Goal: Task Accomplishment & Management: Complete application form

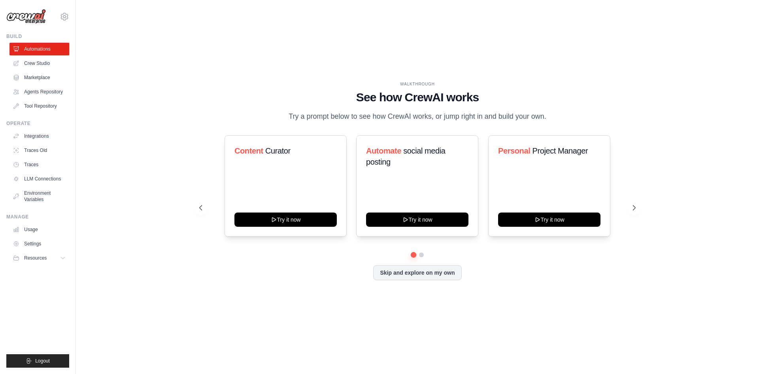
click at [672, 104] on div "WALKTHROUGH See how CrewAI works Try a prompt below to see how CrewAI works, or…" at bounding box center [418, 187] width 658 height 358
click at [635, 204] on icon at bounding box center [635, 208] width 8 height 8
click at [393, 270] on button "Skip and explore on my own" at bounding box center [417, 271] width 88 height 15
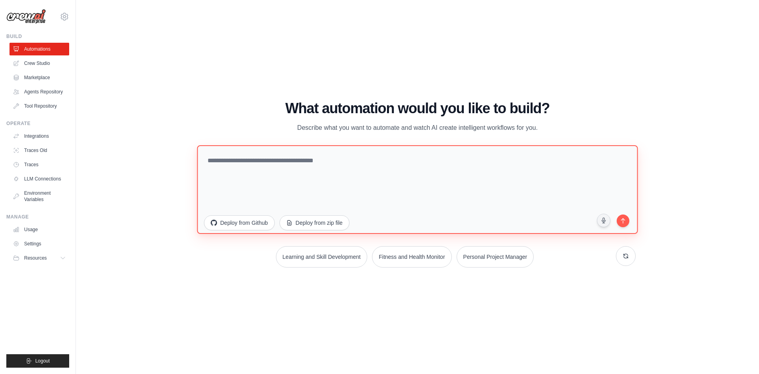
click at [283, 154] on textarea at bounding box center [417, 189] width 441 height 89
click at [317, 164] on textarea at bounding box center [417, 189] width 441 height 89
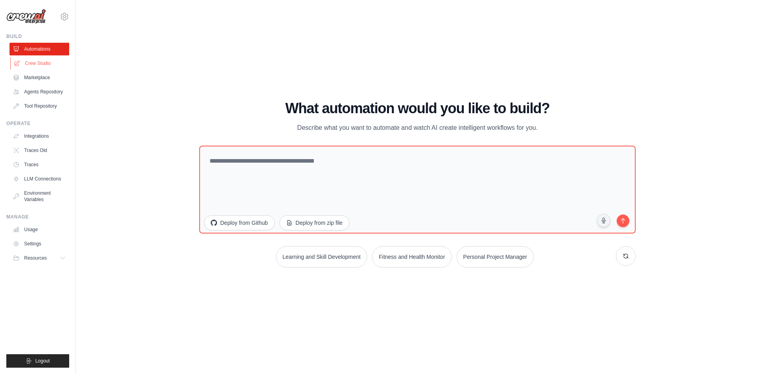
click at [33, 62] on link "Crew Studio" at bounding box center [40, 63] width 60 height 13
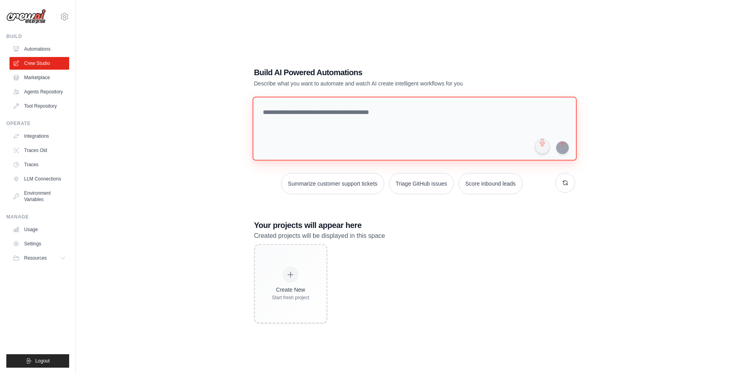
click at [325, 115] on textarea at bounding box center [414, 128] width 324 height 64
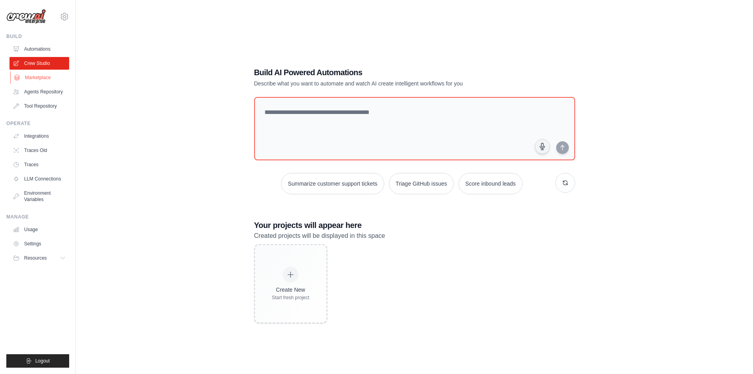
click at [36, 80] on link "Marketplace" at bounding box center [40, 77] width 60 height 13
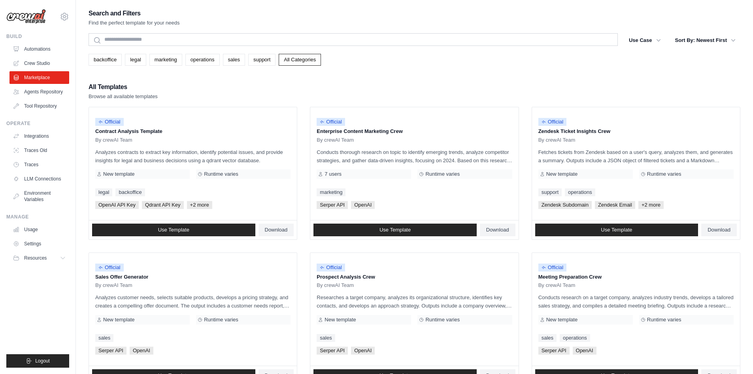
drag, startPoint x: 102, startPoint y: 83, endPoint x: 123, endPoint y: 86, distance: 20.4
click at [123, 86] on h2 "All Templates" at bounding box center [123, 86] width 69 height 11
click at [170, 83] on div "All Templates Browse all available templates" at bounding box center [415, 90] width 652 height 19
drag, startPoint x: 561, startPoint y: 130, endPoint x: 579, endPoint y: 135, distance: 18.7
click at [576, 134] on p "Zendesk Ticket Insights Crew" at bounding box center [635, 131] width 195 height 8
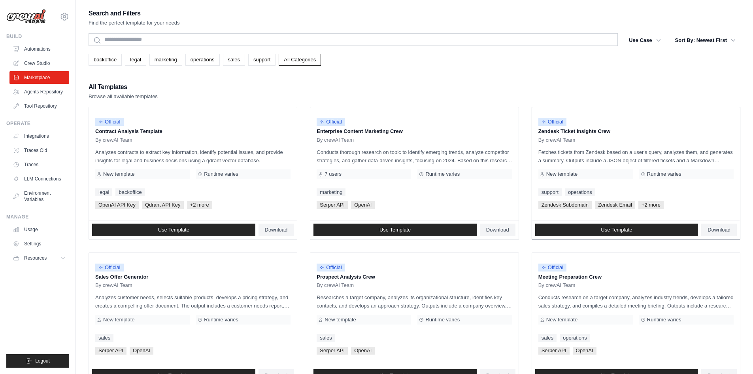
click at [590, 132] on p "Zendesk Ticket Insights Crew" at bounding box center [635, 131] width 195 height 8
click at [551, 94] on div "All Templates Browse all available templates" at bounding box center [415, 90] width 652 height 19
drag, startPoint x: 537, startPoint y: 132, endPoint x: 562, endPoint y: 136, distance: 25.6
click at [562, 136] on div "Official Zendesk Ticket Insights Crew By crewAI Team Fetches tickets from Zende…" at bounding box center [636, 163] width 208 height 113
click at [525, 88] on div "All Templates Browse all available templates" at bounding box center [415, 90] width 652 height 19
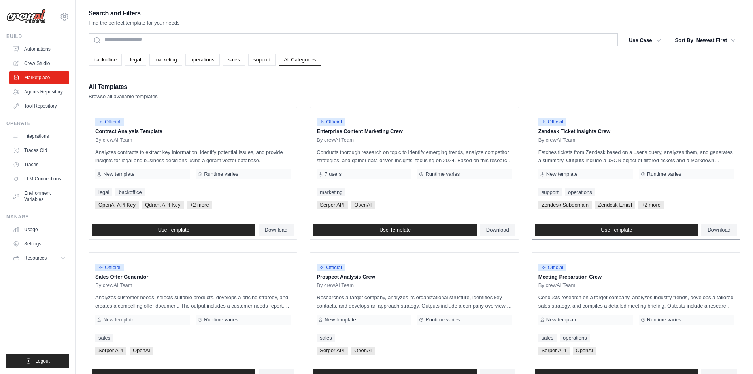
drag, startPoint x: 595, startPoint y: 128, endPoint x: 606, endPoint y: 127, distance: 11.1
click at [606, 127] on p "Zendesk Ticket Insights Crew" at bounding box center [635, 131] width 195 height 8
click at [569, 78] on div "Search and Filters Find the perfect template for your needs Search Use Case bac…" at bounding box center [415, 361] width 652 height 707
drag, startPoint x: 539, startPoint y: 130, endPoint x: 570, endPoint y: 131, distance: 30.5
click at [570, 131] on p "Zendesk Ticket Insights Crew" at bounding box center [635, 131] width 195 height 8
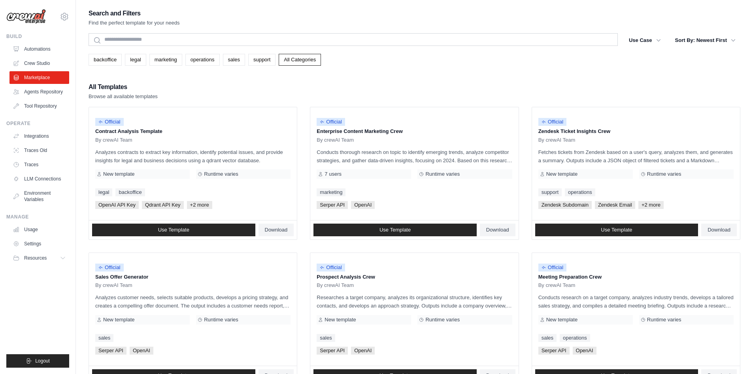
click at [553, 84] on div "All Templates Browse all available templates" at bounding box center [415, 90] width 652 height 19
drag, startPoint x: 545, startPoint y: 129, endPoint x: 550, endPoint y: 130, distance: 5.2
click at [550, 130] on p "Zendesk Ticket Insights Crew" at bounding box center [635, 131] width 195 height 8
click at [570, 132] on p "Zendesk Ticket Insights Crew" at bounding box center [635, 131] width 195 height 8
click at [582, 131] on p "Zendesk Ticket Insights Crew" at bounding box center [635, 131] width 195 height 8
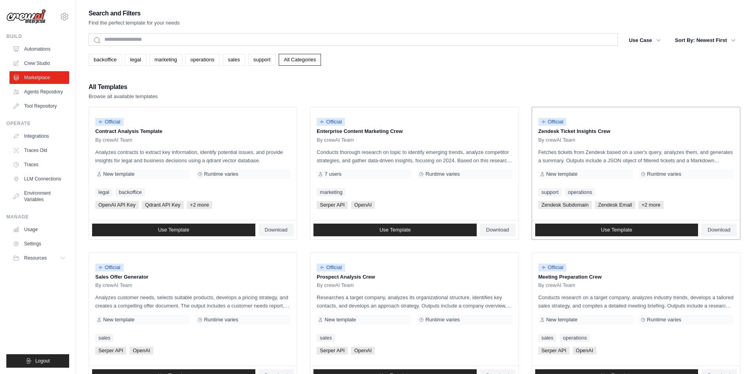
click at [598, 133] on p "Zendesk Ticket Insights Crew" at bounding box center [635, 131] width 195 height 8
click at [576, 90] on div "All Templates Browse all available templates" at bounding box center [415, 90] width 652 height 19
click at [381, 65] on div "backoffice legal marketing operations sales support All Categories" at bounding box center [415, 60] width 652 height 12
click at [371, 81] on div "Search and Filters Find the perfect template for your needs Search Use Case bac…" at bounding box center [415, 361] width 652 height 707
drag, startPoint x: 101, startPoint y: 132, endPoint x: 106, endPoint y: 134, distance: 5.0
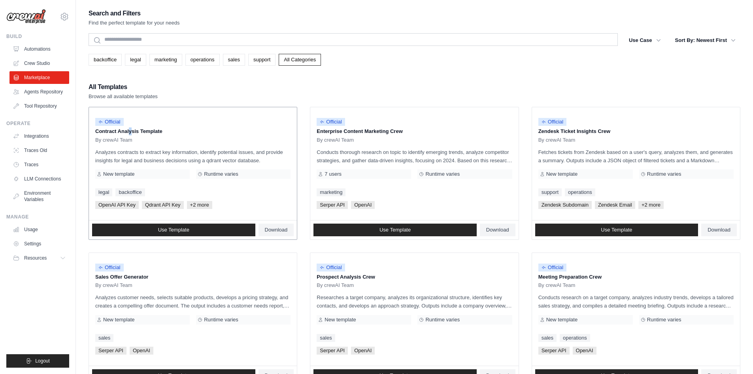
click at [104, 133] on p "Contract Analysis Template" at bounding box center [192, 131] width 195 height 8
click at [121, 132] on p "Contract Analysis Template" at bounding box center [192, 131] width 195 height 8
click at [138, 132] on p "Contract Analysis Template" at bounding box center [192, 131] width 195 height 8
drag, startPoint x: 325, startPoint y: 134, endPoint x: 332, endPoint y: 134, distance: 7.6
click at [332, 134] on p "Enterprise Content Marketing Crew" at bounding box center [414, 131] width 195 height 8
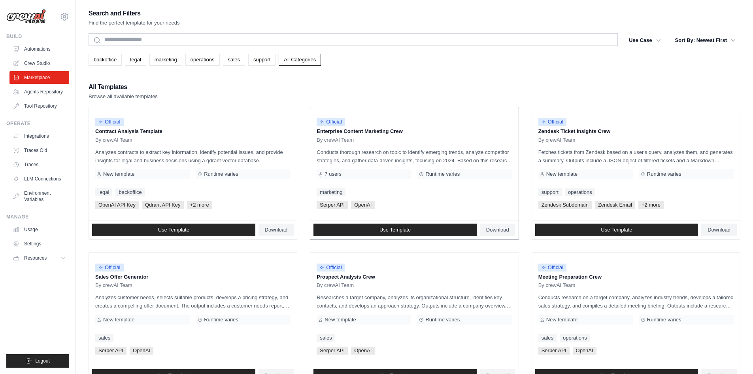
click at [351, 134] on p "Enterprise Content Marketing Crew" at bounding box center [414, 131] width 195 height 8
drag, startPoint x: 369, startPoint y: 134, endPoint x: 386, endPoint y: 135, distance: 17.0
click at [373, 135] on div "Official Enterprise Content Marketing Crew By crewAI Team" at bounding box center [414, 128] width 195 height 30
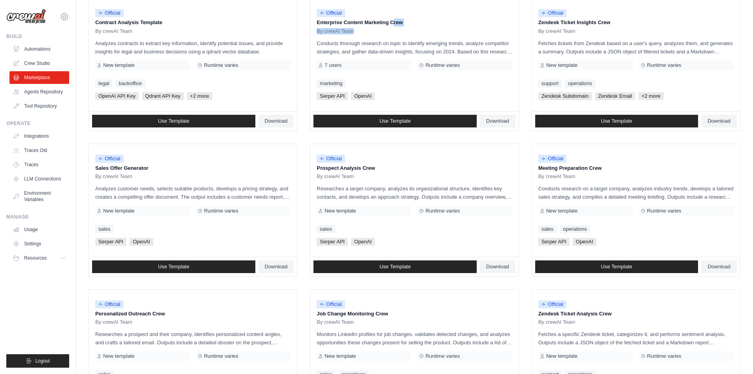
scroll to position [119, 0]
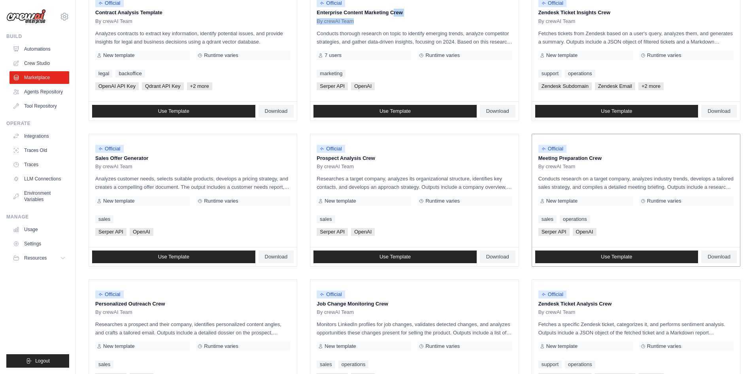
drag, startPoint x: 570, startPoint y: 159, endPoint x: 586, endPoint y: 159, distance: 15.8
click at [580, 159] on p "Meeting Preparation Crew" at bounding box center [635, 158] width 195 height 8
click at [589, 159] on p "Meeting Preparation Crew" at bounding box center [635, 158] width 195 height 8
drag, startPoint x: 321, startPoint y: 159, endPoint x: 343, endPoint y: 161, distance: 21.5
click at [338, 160] on p "Prospect Analysis Crew" at bounding box center [414, 158] width 195 height 8
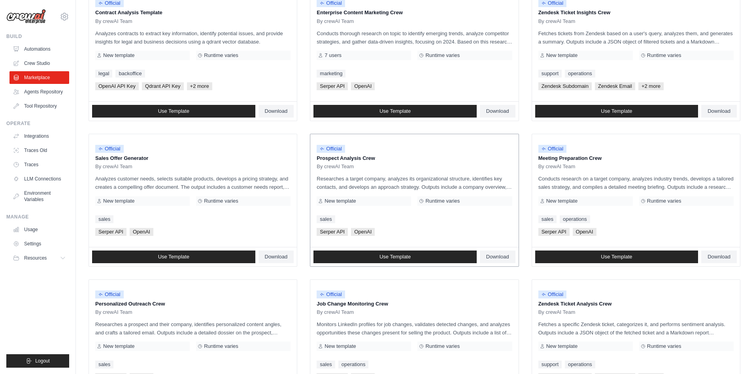
drag, startPoint x: 361, startPoint y: 159, endPoint x: 368, endPoint y: 159, distance: 6.7
click at [363, 159] on p "Prospect Analysis Crew" at bounding box center [414, 158] width 195 height 8
click at [375, 159] on p "Prospect Analysis Crew" at bounding box center [414, 158] width 195 height 8
click at [119, 159] on p "Sales Offer Generator" at bounding box center [192, 158] width 195 height 8
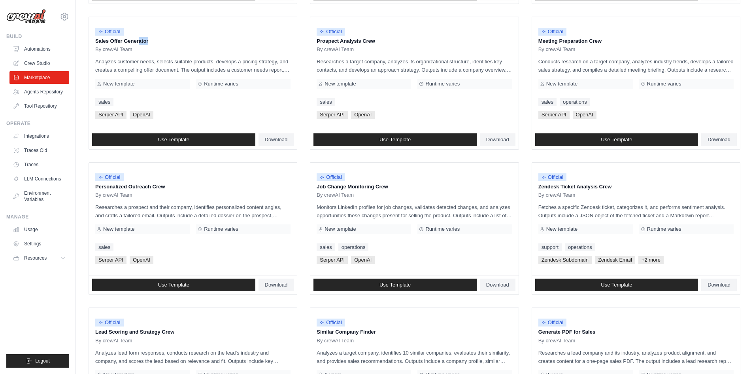
scroll to position [161, 0]
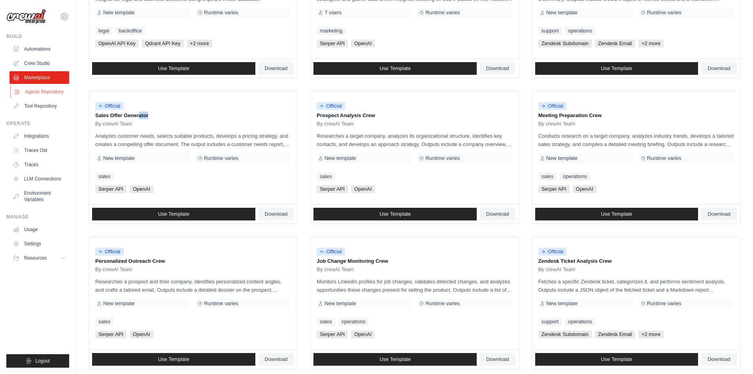
click at [45, 92] on link "Agents Repository" at bounding box center [40, 91] width 60 height 13
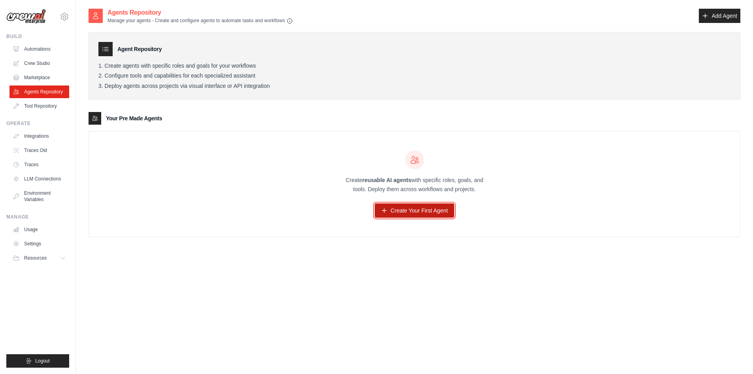
click at [420, 210] on link "Create Your First Agent" at bounding box center [414, 210] width 79 height 14
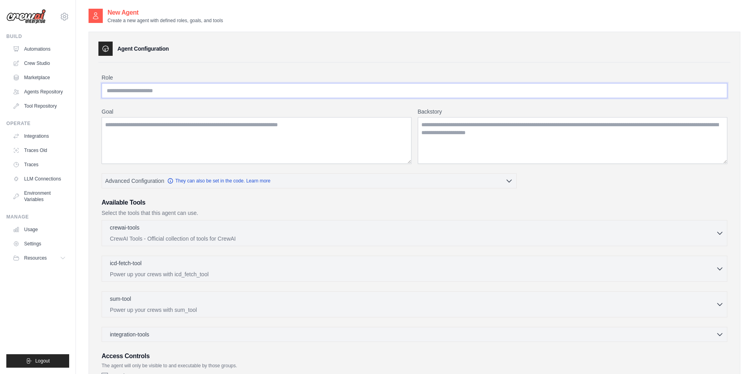
click at [195, 87] on input "Role" at bounding box center [415, 90] width 626 height 15
click at [218, 149] on textarea "Goal" at bounding box center [257, 140] width 310 height 47
click at [472, 153] on textarea "Backstory" at bounding box center [573, 140] width 310 height 47
click at [206, 94] on input "Role" at bounding box center [415, 90] width 626 height 15
click at [159, 119] on textarea "Goal" at bounding box center [257, 140] width 310 height 47
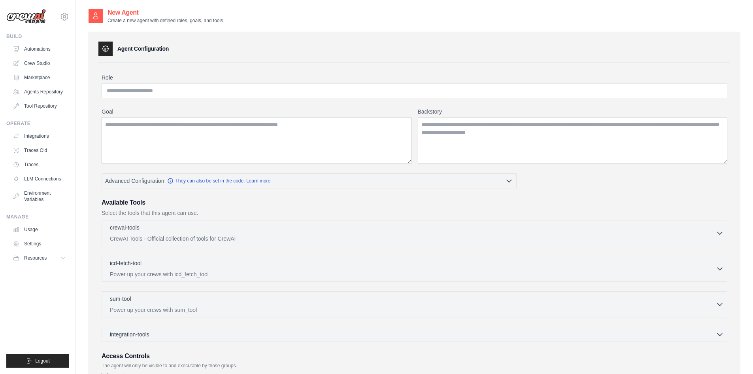
click at [506, 166] on div "Role Goal Backstory Advanced Configuration They can also be set in the code. Le…" at bounding box center [415, 234] width 626 height 320
click at [505, 148] on textarea "Backstory" at bounding box center [573, 140] width 310 height 47
click at [509, 138] on textarea "Backstory" at bounding box center [573, 140] width 310 height 47
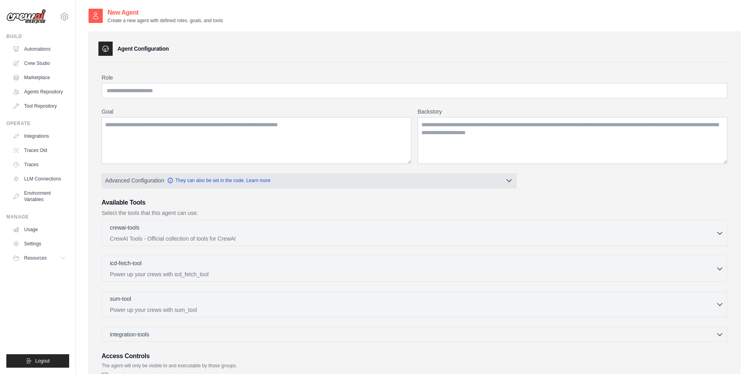
click at [497, 179] on button "Advanced Configuration They can also be set in the code. Learn more" at bounding box center [309, 180] width 414 height 14
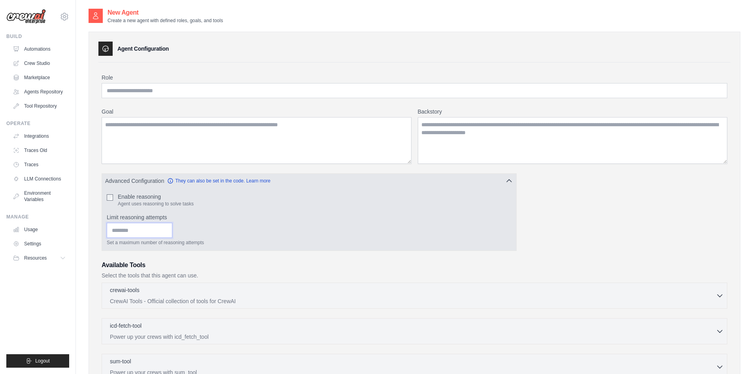
click at [124, 231] on input "Limit reasoning attempts" at bounding box center [140, 230] width 66 height 15
click at [241, 227] on div "Set a maximum number of reasoning attempts" at bounding box center [309, 234] width 405 height 23
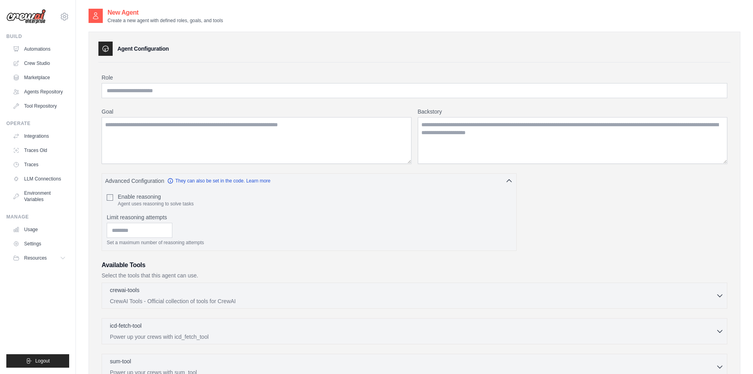
click at [333, 68] on div "Role Goal Backstory Advanced Configuration They can also be set in the code. Le…" at bounding box center [414, 271] width 632 height 418
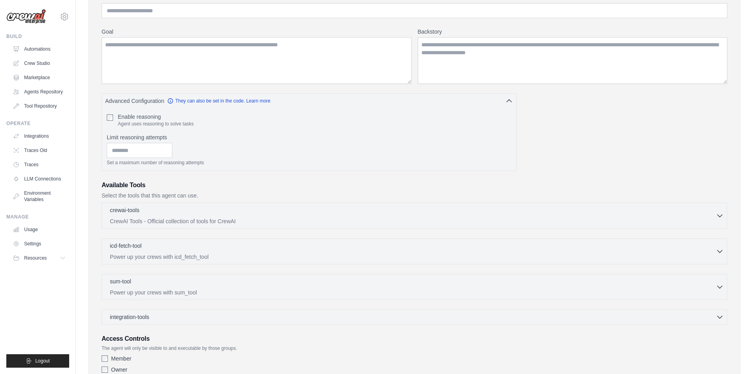
scroll to position [138, 0]
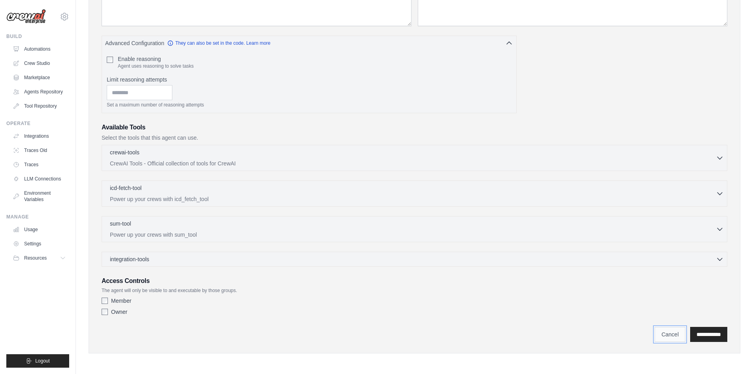
click at [667, 338] on link "Cancel" at bounding box center [670, 334] width 31 height 15
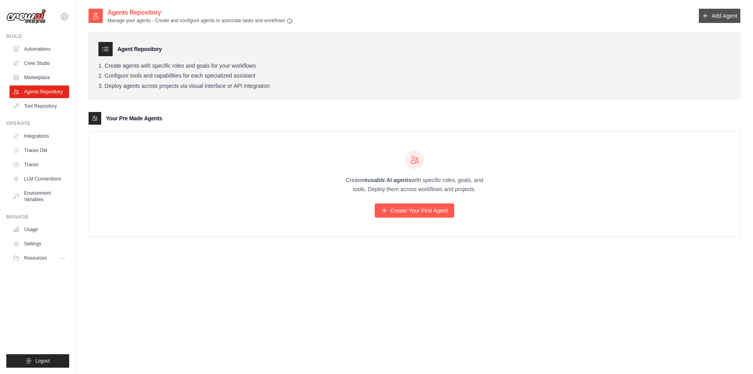
click at [716, 18] on link "Add Agent" at bounding box center [720, 16] width 42 height 14
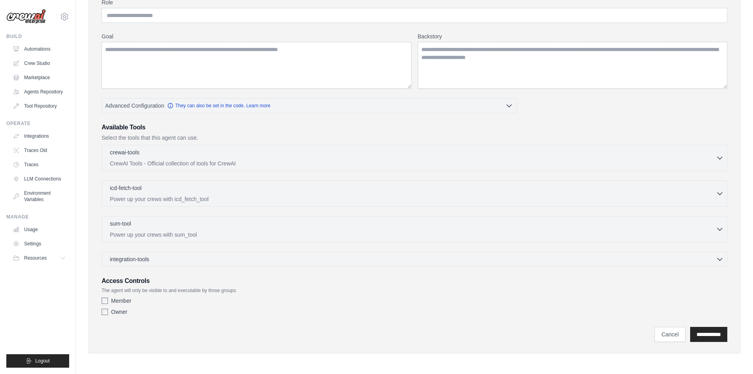
scroll to position [75, 0]
click at [660, 336] on link "Cancel" at bounding box center [670, 334] width 31 height 15
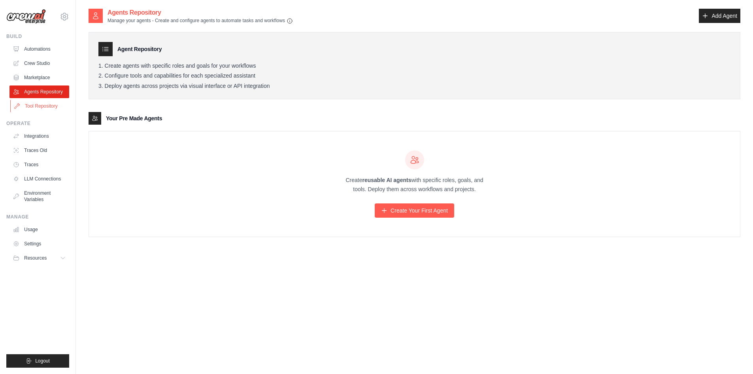
click at [45, 106] on link "Tool Repository" at bounding box center [40, 106] width 60 height 13
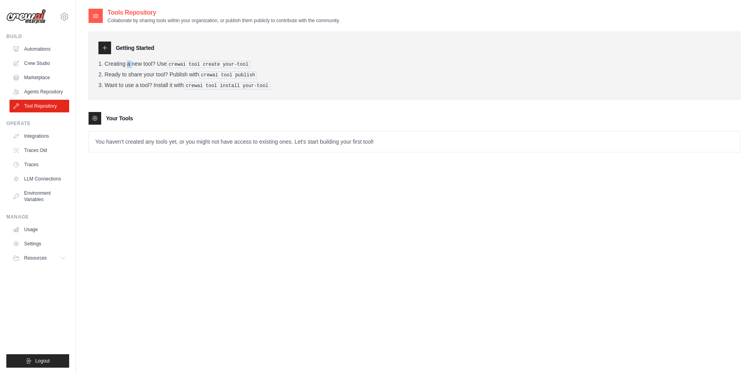
click at [113, 60] on div "Getting Started Creating a new tool? Use crewai tool create your-tool Ready to …" at bounding box center [415, 66] width 652 height 68
click at [138, 58] on div "Getting Started Creating a new tool? Use crewai tool create your-tool Ready to …" at bounding box center [415, 66] width 652 height 68
drag, startPoint x: 174, startPoint y: 60, endPoint x: 195, endPoint y: 61, distance: 21.4
click at [187, 61] on pre "crewai tool create your-tool" at bounding box center [209, 64] width 84 height 7
drag, startPoint x: 208, startPoint y: 61, endPoint x: 220, endPoint y: 62, distance: 12.3
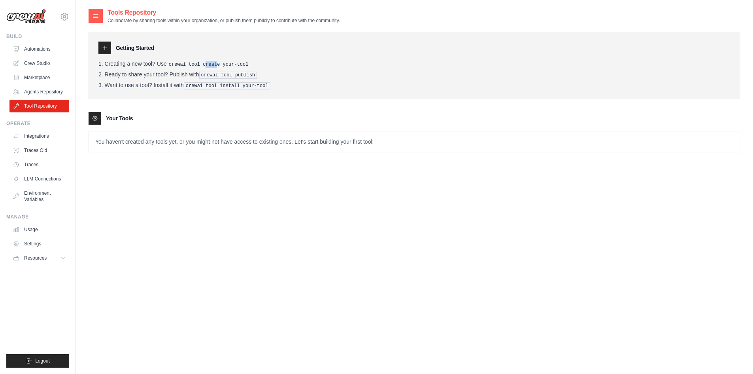
click at [220, 62] on pre "crewai tool create your-tool" at bounding box center [209, 64] width 84 height 7
click at [227, 62] on pre "crewai tool create your-tool" at bounding box center [209, 64] width 84 height 7
click at [233, 63] on pre "crewai tool create your-tool" at bounding box center [209, 64] width 84 height 7
click at [42, 136] on link "Integrations" at bounding box center [40, 136] width 60 height 13
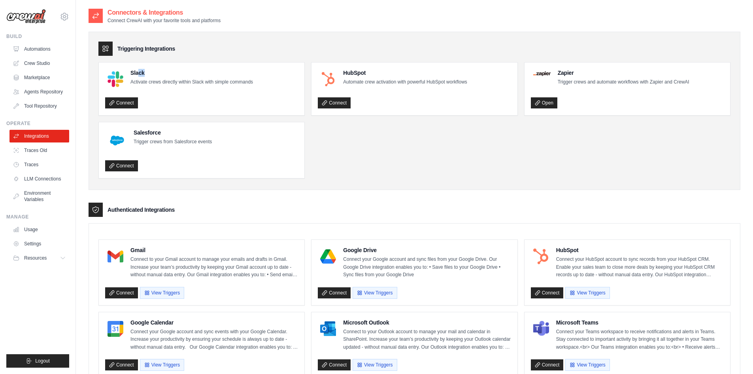
drag, startPoint x: 149, startPoint y: 75, endPoint x: 138, endPoint y: 72, distance: 10.8
click at [138, 72] on h4 "Slack" at bounding box center [191, 73] width 123 height 8
drag, startPoint x: 156, startPoint y: 134, endPoint x: 152, endPoint y: 130, distance: 5.3
click at [153, 130] on div "Salesforce Trigger crews from Salesforce events" at bounding box center [173, 136] width 78 height 17
click at [374, 155] on ul "Slack Activate crews directly within Slack with simple commands Connect HubSpot…" at bounding box center [414, 120] width 632 height 116
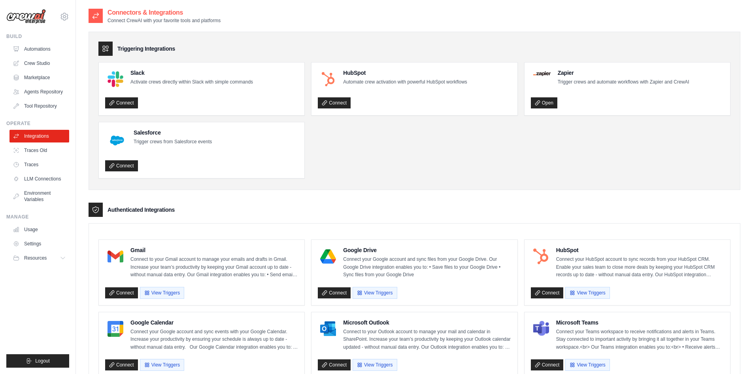
drag, startPoint x: 347, startPoint y: 163, endPoint x: 131, endPoint y: 48, distance: 244.9
click at [131, 48] on div "Triggering Integrations Slack Activate crews directly within Slack with simple …" at bounding box center [415, 111] width 652 height 158
click at [166, 51] on h3 "Triggering Integrations" at bounding box center [146, 49] width 58 height 8
click at [337, 172] on ul "Slack Activate crews directly within Slack with simple commands Connect HubSpot…" at bounding box center [414, 120] width 632 height 116
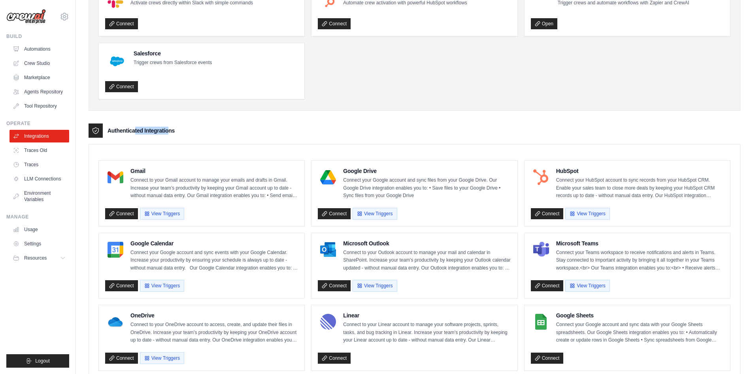
drag, startPoint x: 125, startPoint y: 123, endPoint x: 168, endPoint y: 131, distance: 44.7
click at [165, 131] on div "Triggering Integrations Slack Activate crews directly within Slack with simple …" at bounding box center [415, 340] width 652 height 791
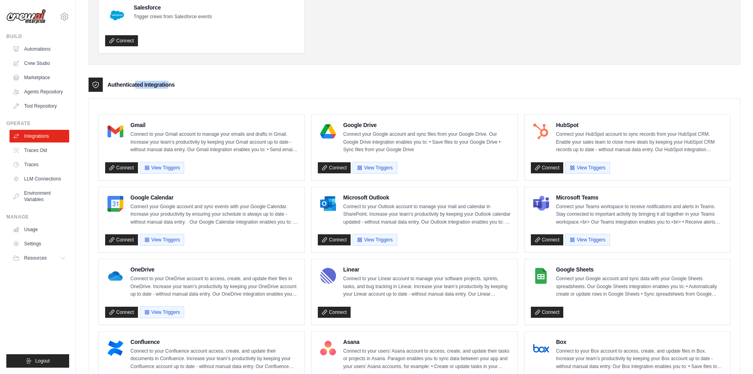
scroll to position [106, 0]
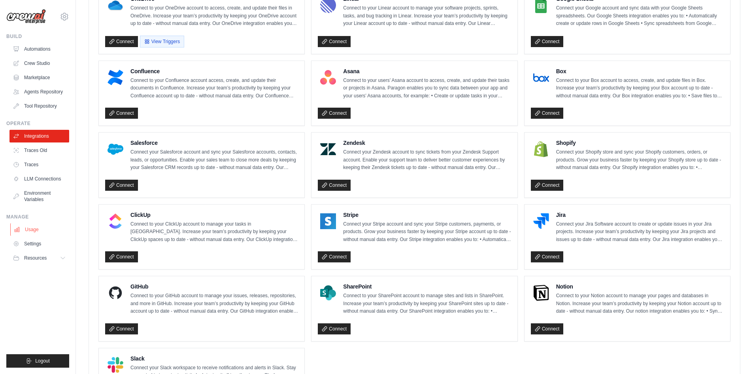
scroll to position [264, 0]
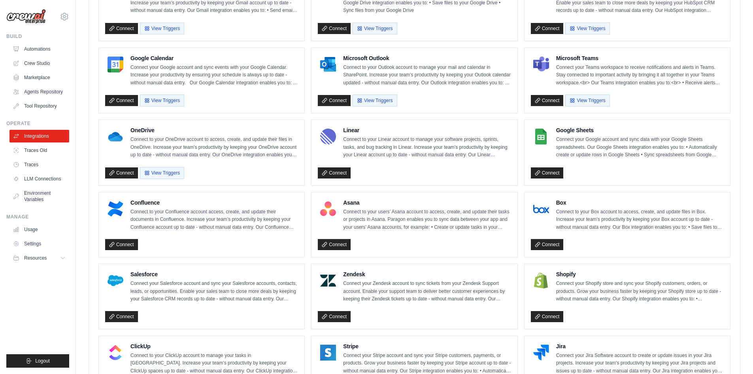
click at [36, 157] on ul "Integrations Traces Old Traces LLM Connections Environment Variables" at bounding box center [39, 168] width 60 height 76
click at [37, 153] on link "Traces Old" at bounding box center [40, 150] width 60 height 13
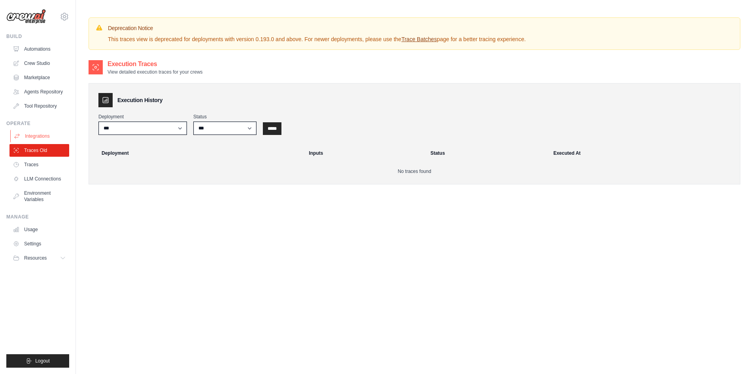
click at [40, 134] on link "Integrations" at bounding box center [40, 136] width 60 height 13
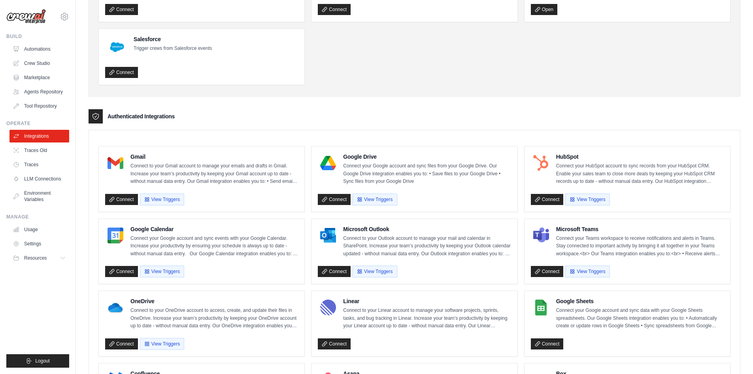
scroll to position [79, 0]
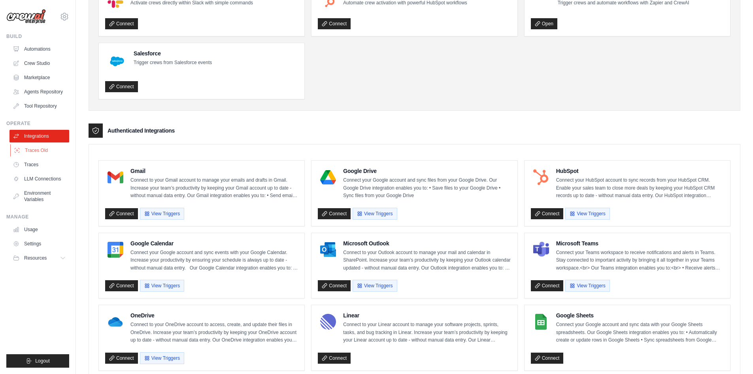
click at [36, 149] on link "Traces Old" at bounding box center [40, 150] width 60 height 13
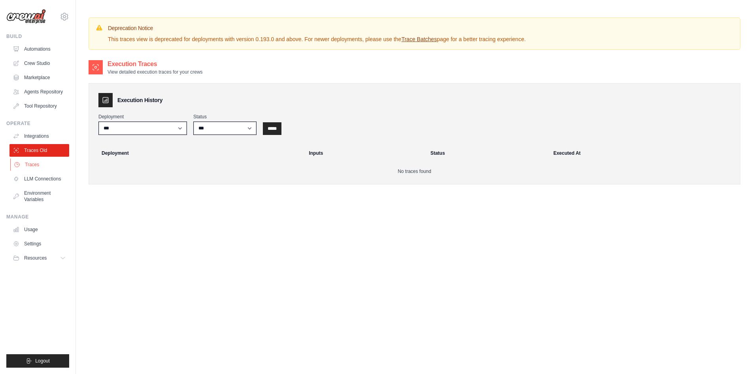
click at [25, 163] on link "Traces" at bounding box center [40, 164] width 60 height 13
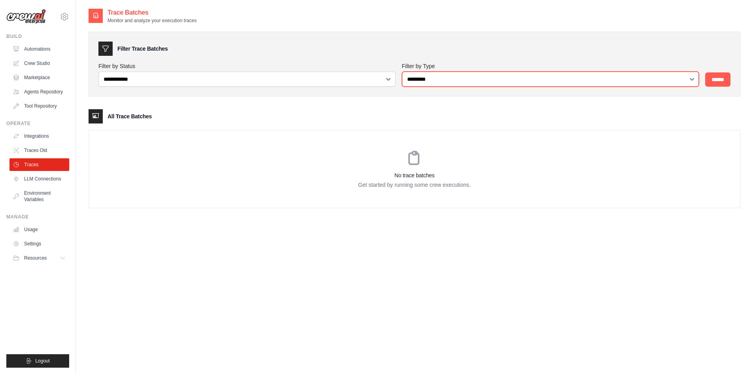
click at [473, 83] on select "**********" at bounding box center [550, 79] width 297 height 15
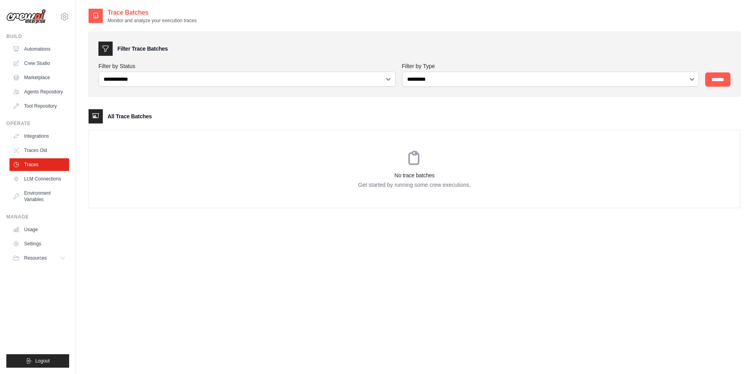
drag, startPoint x: 324, startPoint y: 115, endPoint x: 238, endPoint y: 121, distance: 85.6
click at [323, 115] on div "All Trace Batches" at bounding box center [415, 116] width 652 height 14
click at [46, 179] on link "LLM Connections" at bounding box center [40, 178] width 60 height 13
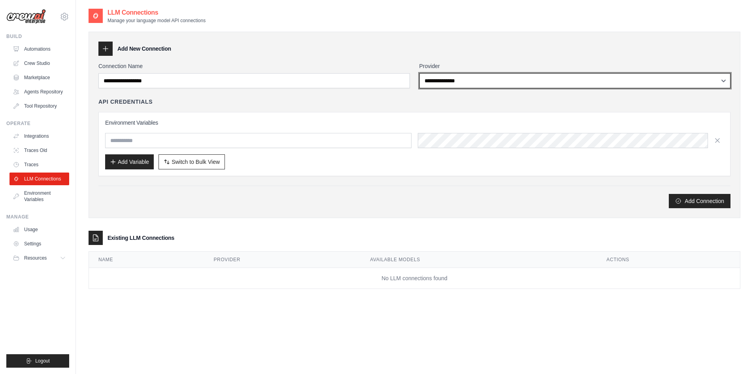
click at [453, 80] on select "**********" at bounding box center [575, 80] width 312 height 15
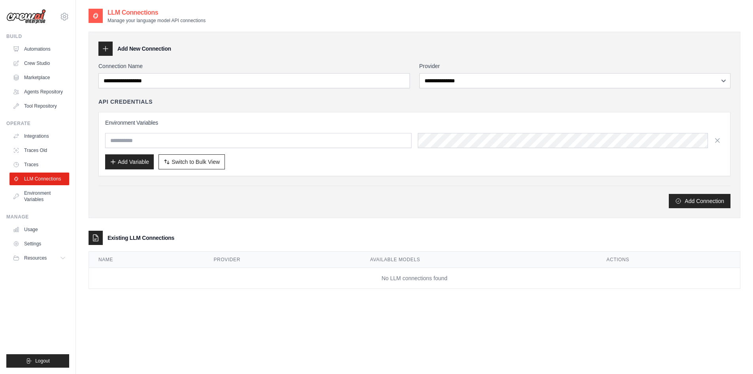
drag, startPoint x: 280, startPoint y: 64, endPoint x: 275, endPoint y: 74, distance: 11.0
click at [280, 64] on label "Connection Name" at bounding box center [254, 66] width 312 height 8
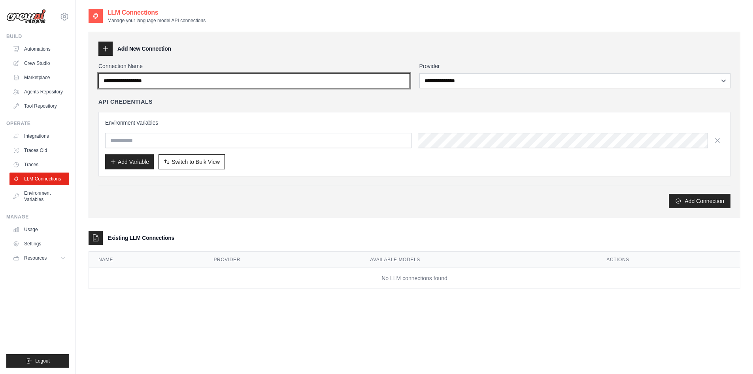
click at [280, 73] on input "Connection Name" at bounding box center [254, 80] width 312 height 15
click at [269, 82] on input "Connection Name" at bounding box center [254, 80] width 312 height 15
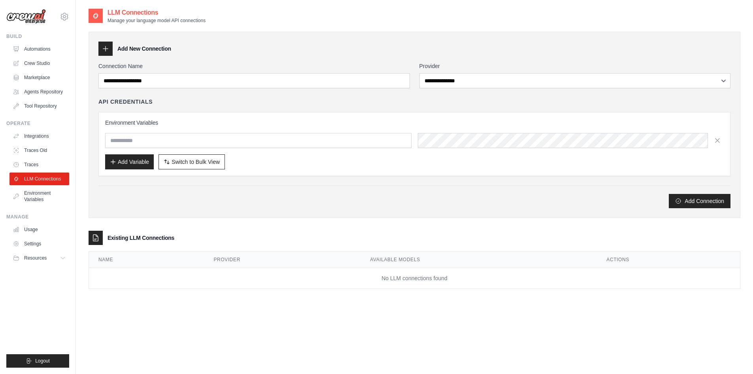
click at [285, 57] on div "**********" at bounding box center [415, 125] width 652 height 186
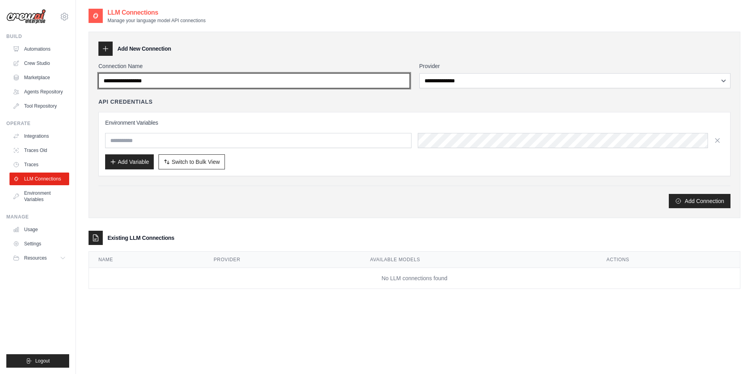
click at [270, 81] on input "Connection Name" at bounding box center [254, 80] width 312 height 15
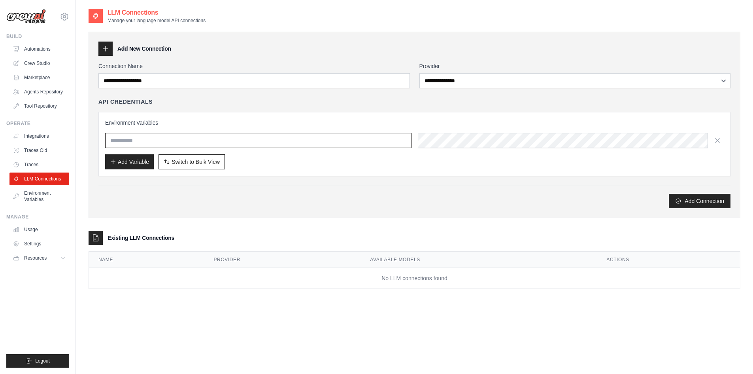
click at [204, 148] on div "Environment Variables Add Variable Switch to Bulk View Switch to Table View" at bounding box center [414, 144] width 619 height 51
drag, startPoint x: 319, startPoint y: 144, endPoint x: 370, endPoint y: 142, distance: 51.8
click at [320, 144] on input "text" at bounding box center [258, 140] width 306 height 15
click at [32, 190] on link "Environment Variables" at bounding box center [40, 196] width 60 height 19
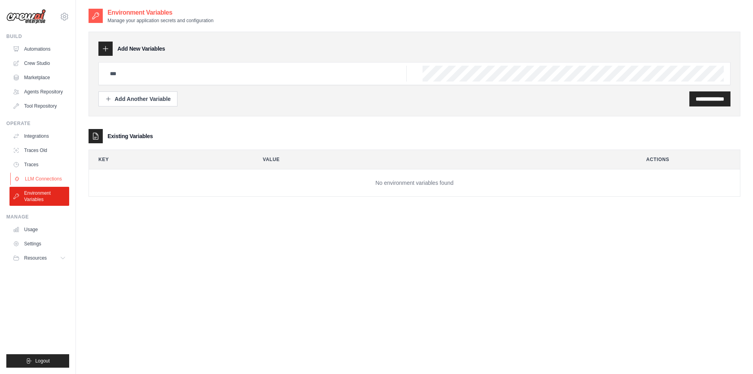
click at [30, 177] on link "LLM Connections" at bounding box center [40, 178] width 60 height 13
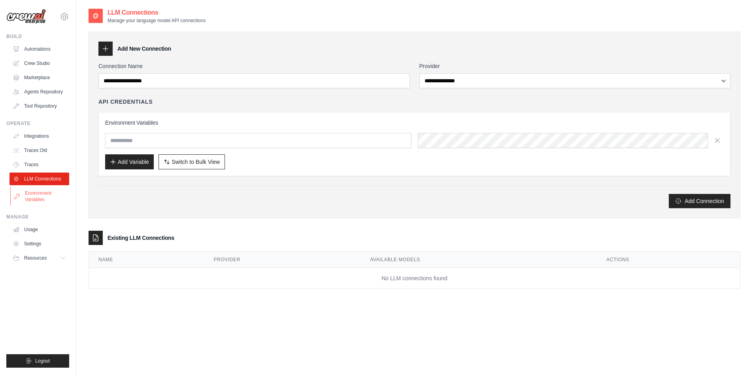
click at [37, 193] on link "Environment Variables" at bounding box center [40, 196] width 60 height 19
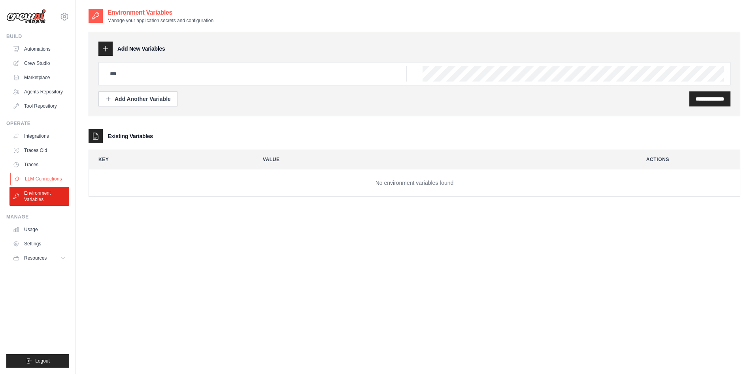
click at [38, 180] on link "LLM Connections" at bounding box center [40, 178] width 60 height 13
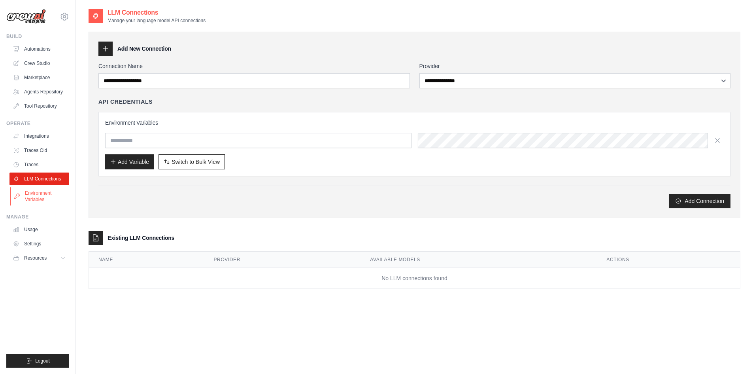
click at [45, 193] on link "Environment Variables" at bounding box center [40, 196] width 60 height 19
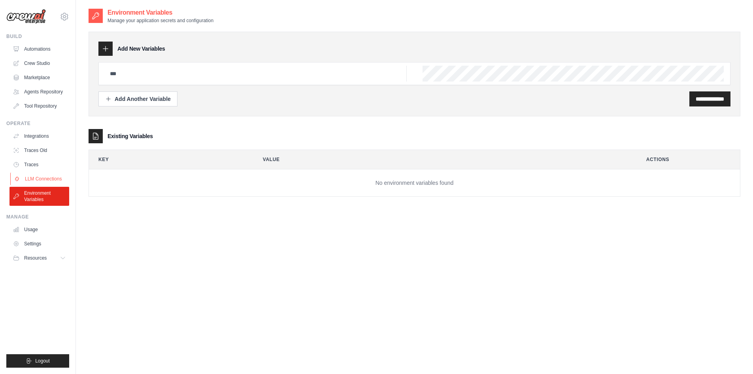
click at [49, 178] on link "LLM Connections" at bounding box center [40, 178] width 60 height 13
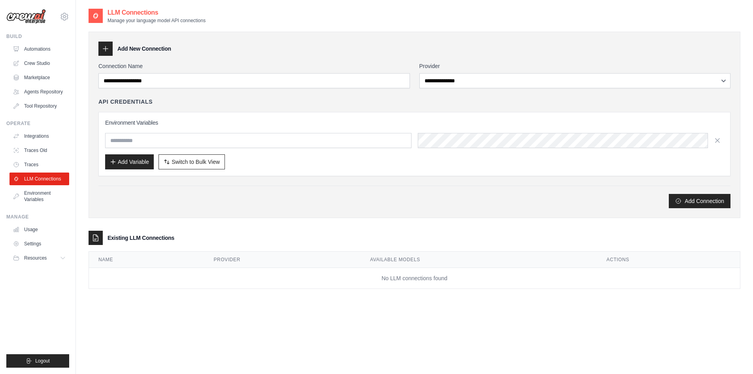
click at [50, 191] on link "Environment Variables" at bounding box center [39, 196] width 60 height 19
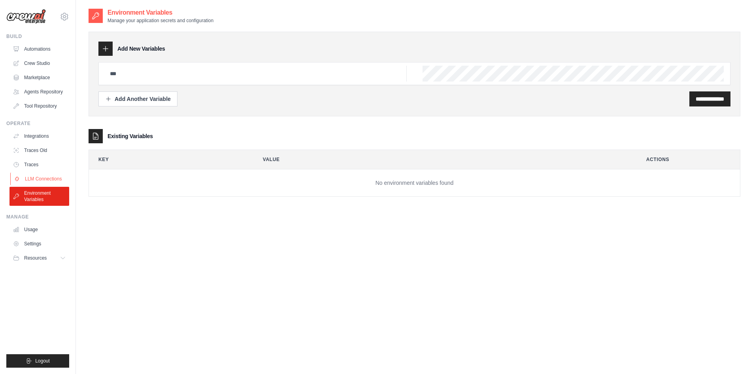
click at [46, 177] on link "LLM Connections" at bounding box center [40, 178] width 60 height 13
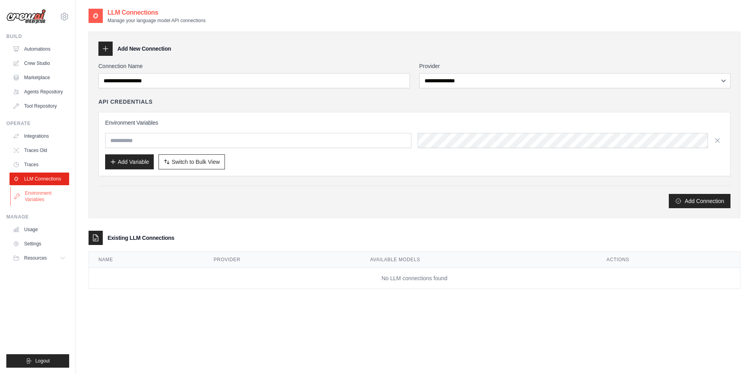
click at [32, 196] on link "Environment Variables" at bounding box center [40, 196] width 60 height 19
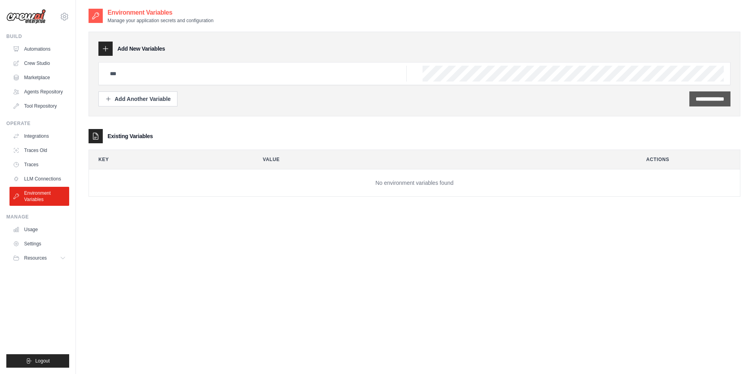
click at [696, 96] on input "**********" at bounding box center [710, 99] width 28 height 8
click at [391, 94] on div "**********" at bounding box center [414, 98] width 632 height 15
click at [243, 67] on input "text" at bounding box center [256, 74] width 302 height 16
click at [225, 76] on input "text" at bounding box center [256, 74] width 302 height 16
click at [129, 99] on div "Add Another Variable" at bounding box center [138, 98] width 66 height 8
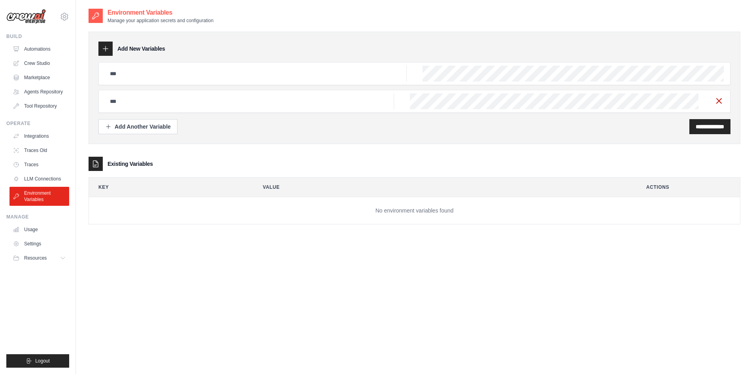
drag, startPoint x: 722, startPoint y: 104, endPoint x: 566, endPoint y: 98, distance: 156.7
click at [722, 105] on icon "button" at bounding box center [718, 100] width 9 height 9
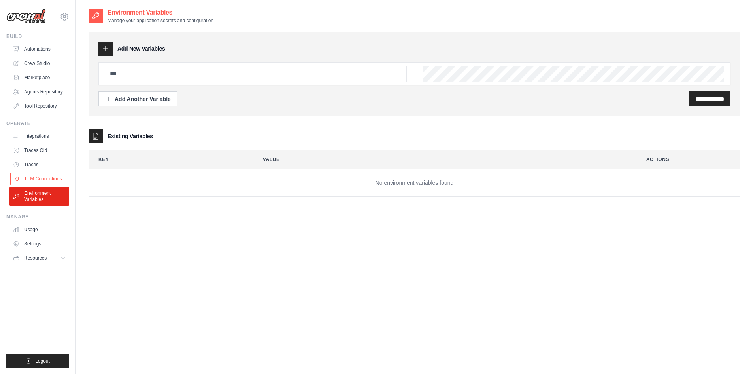
click at [57, 176] on link "LLM Connections" at bounding box center [40, 178] width 60 height 13
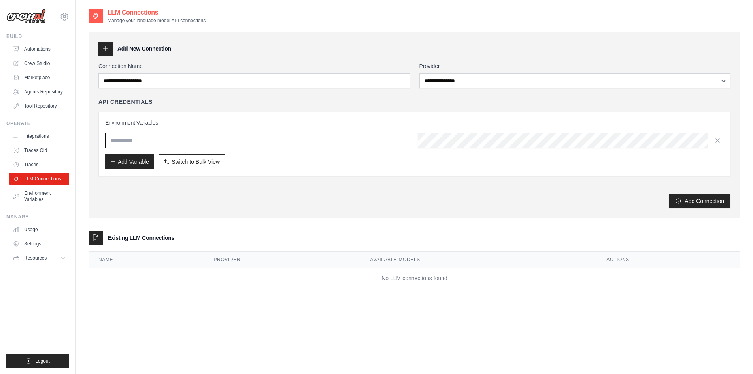
click at [132, 145] on input "text" at bounding box center [258, 140] width 306 height 15
click at [40, 193] on link "Environment Variables" at bounding box center [40, 196] width 60 height 19
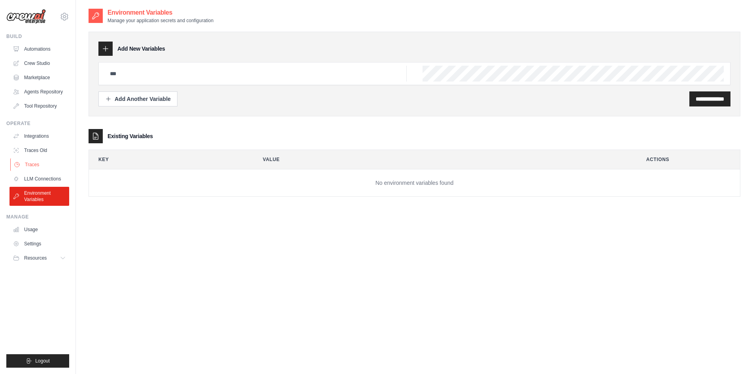
click at [58, 169] on link "Traces" at bounding box center [40, 164] width 60 height 13
click at [22, 179] on link "LLM Connections" at bounding box center [40, 178] width 60 height 13
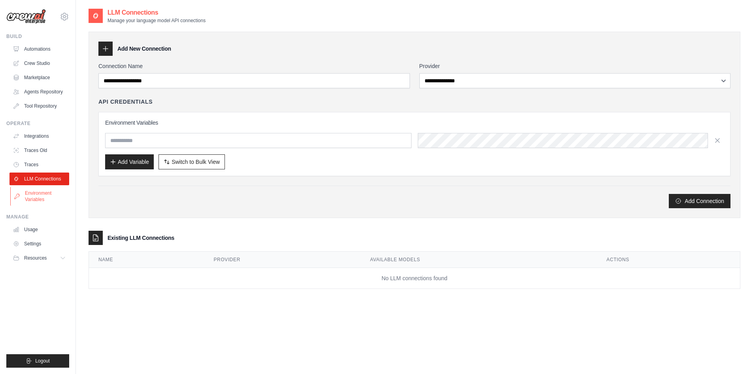
click at [45, 198] on link "Environment Variables" at bounding box center [40, 196] width 60 height 19
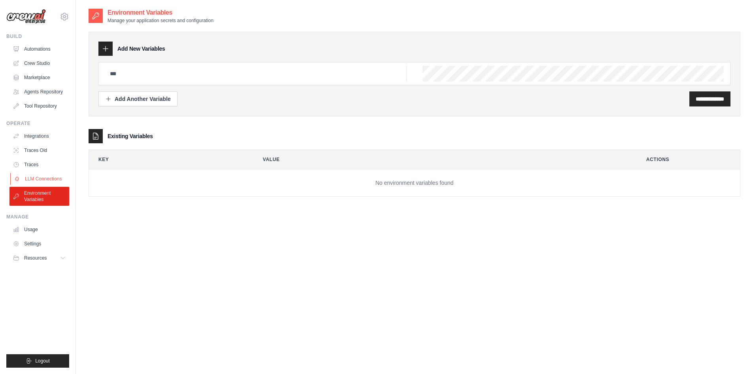
click at [42, 179] on link "LLM Connections" at bounding box center [40, 178] width 60 height 13
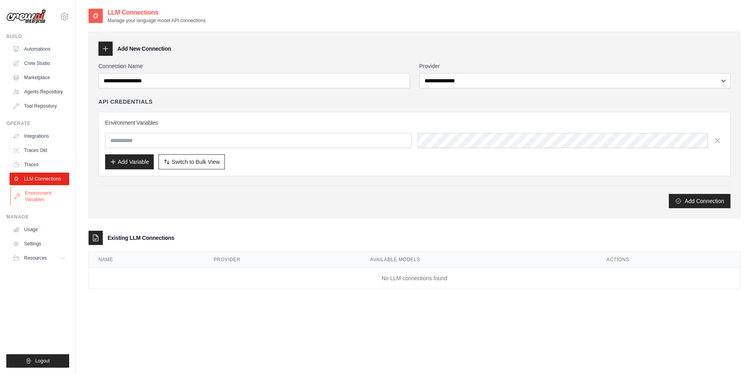
click at [32, 191] on link "Environment Variables" at bounding box center [40, 196] width 60 height 19
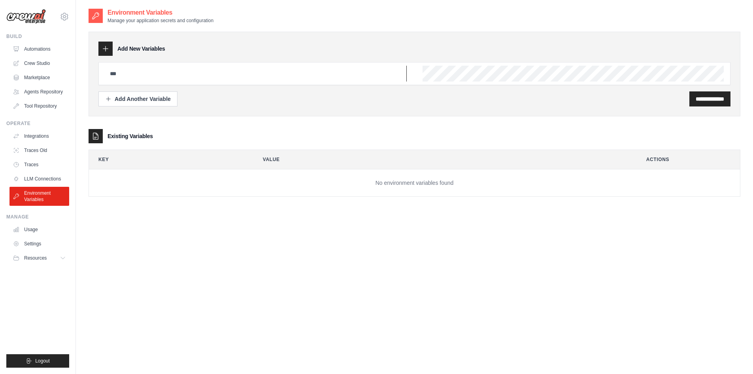
click at [119, 81] on input "text" at bounding box center [256, 74] width 302 height 16
click at [137, 81] on input "text" at bounding box center [256, 74] width 302 height 16
type input "**********"
click at [32, 174] on link "LLM Connections" at bounding box center [40, 178] width 60 height 13
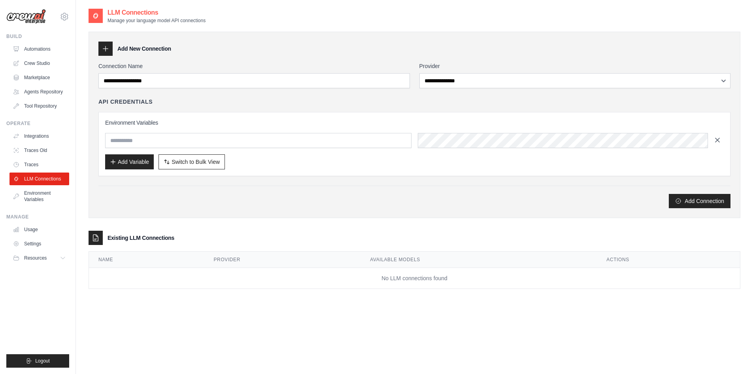
click at [716, 141] on icon "button" at bounding box center [718, 140] width 4 height 4
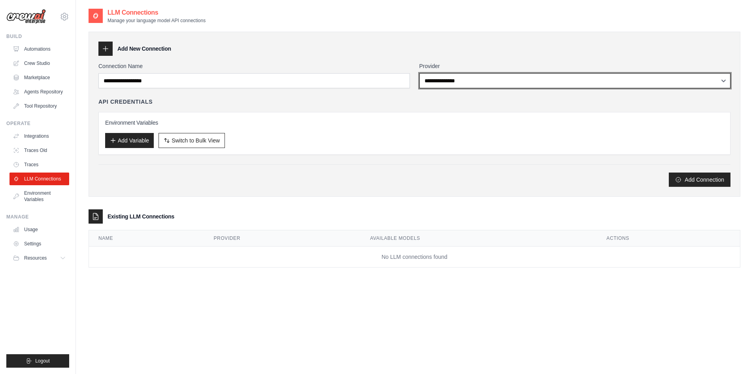
click at [444, 84] on select "**********" at bounding box center [575, 80] width 312 height 15
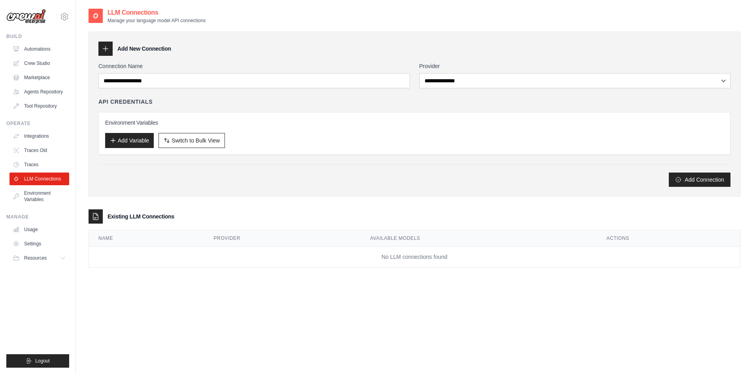
click at [371, 59] on div "**********" at bounding box center [415, 114] width 652 height 165
click at [33, 229] on link "Usage" at bounding box center [40, 229] width 60 height 13
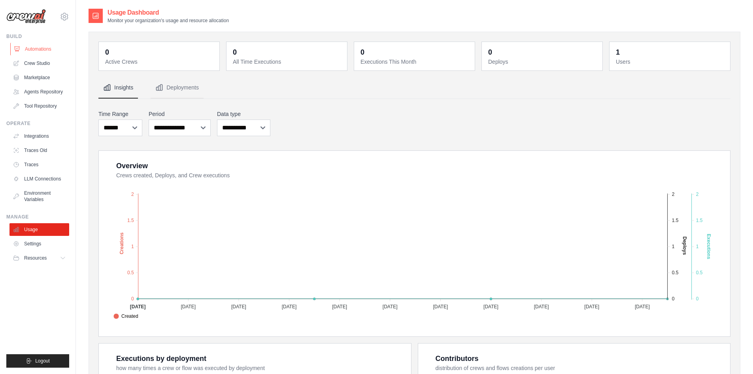
click at [34, 52] on link "Automations" at bounding box center [40, 49] width 60 height 13
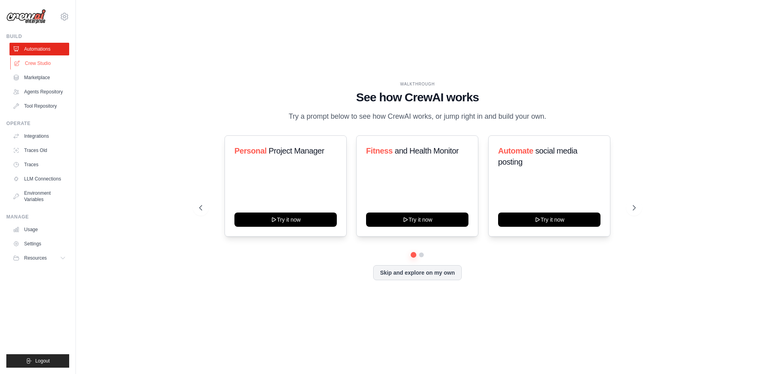
click at [39, 64] on link "Crew Studio" at bounding box center [40, 63] width 60 height 13
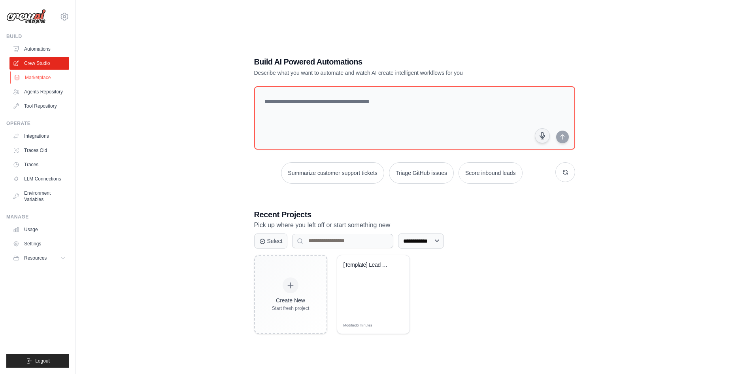
click at [33, 71] on link "Marketplace" at bounding box center [40, 77] width 60 height 13
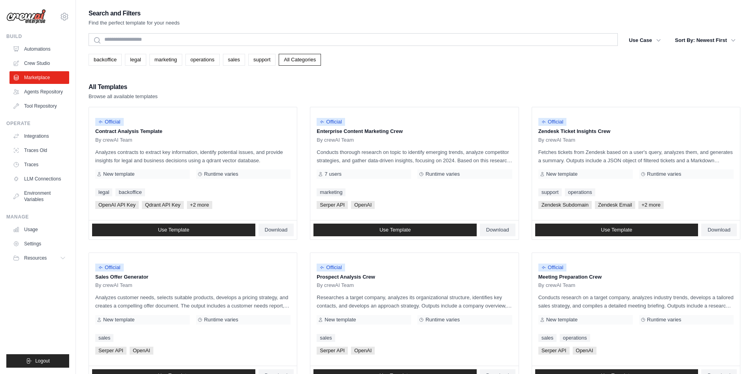
click at [32, 76] on link "Marketplace" at bounding box center [39, 77] width 60 height 13
click at [21, 91] on link "Agents Repository" at bounding box center [40, 91] width 60 height 13
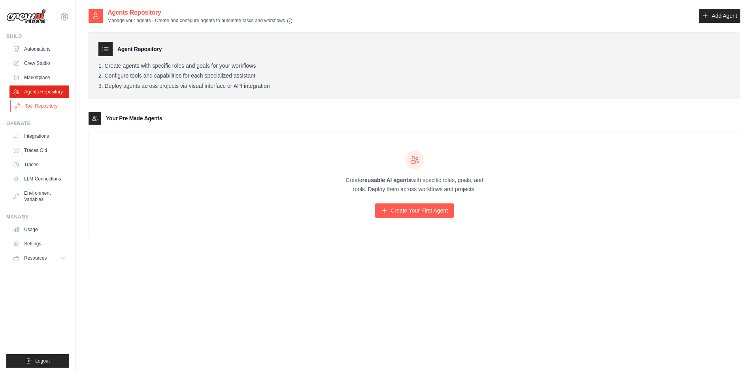
click at [57, 109] on link "Tool Repository" at bounding box center [40, 106] width 60 height 13
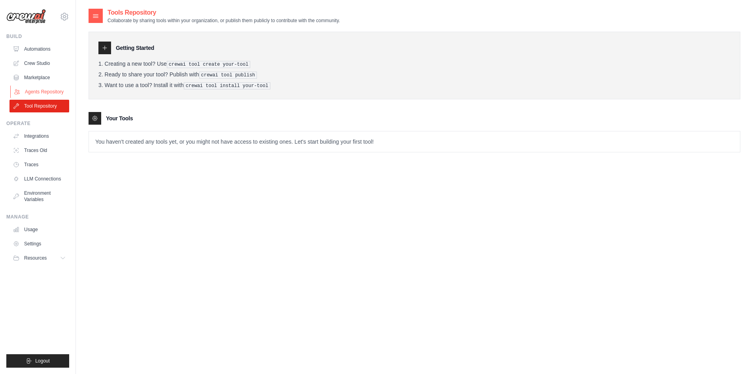
click at [49, 91] on link "Agents Repository" at bounding box center [40, 91] width 60 height 13
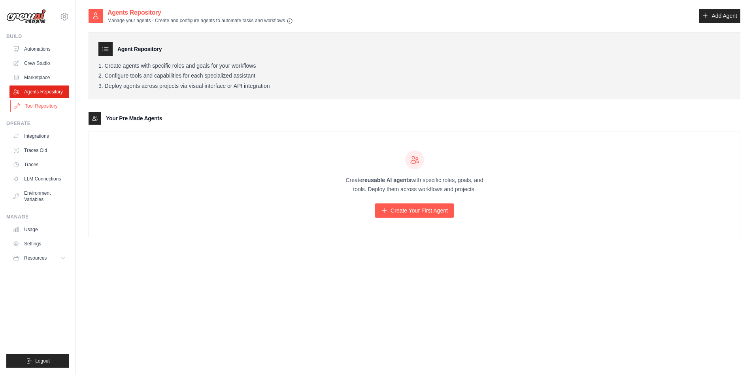
click at [40, 107] on link "Tool Repository" at bounding box center [40, 106] width 60 height 13
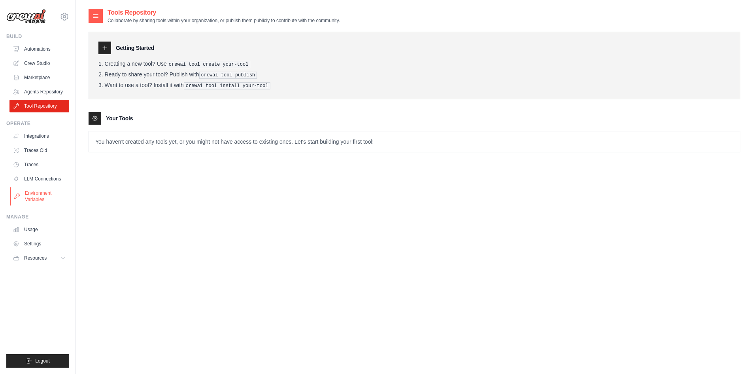
click at [37, 192] on link "Environment Variables" at bounding box center [40, 196] width 60 height 19
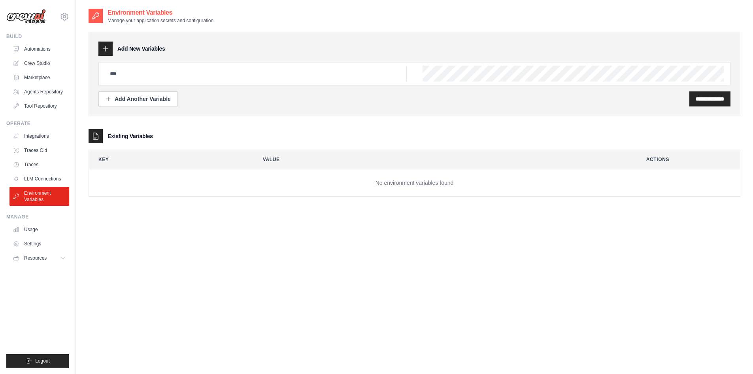
click at [47, 237] on ul "Usage Settings Resources Documentation Blog" at bounding box center [39, 243] width 60 height 41
click at [40, 246] on link "Settings" at bounding box center [40, 243] width 60 height 13
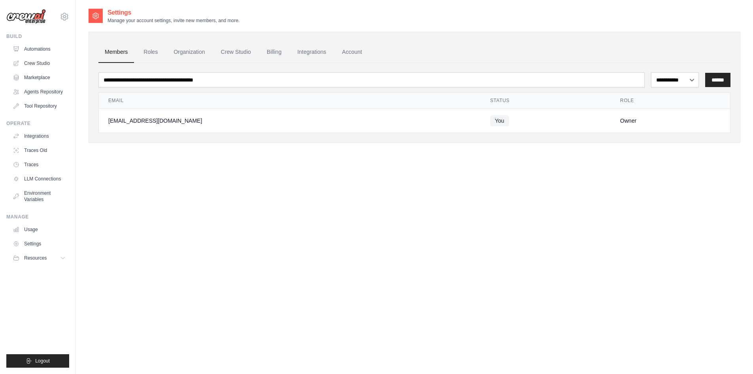
click at [37, 230] on link "Usage" at bounding box center [39, 229] width 60 height 13
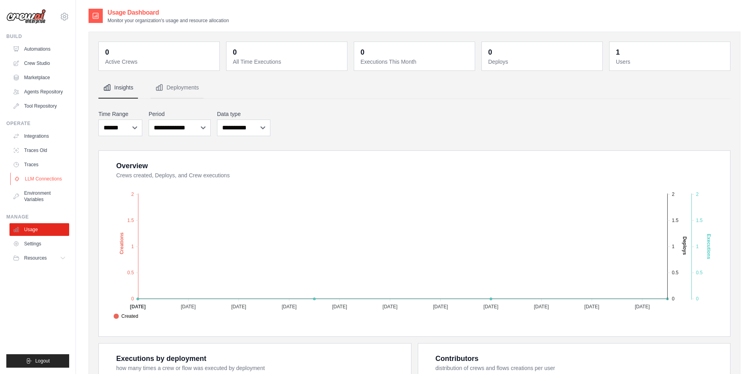
click at [40, 181] on link "LLM Connections" at bounding box center [40, 178] width 60 height 13
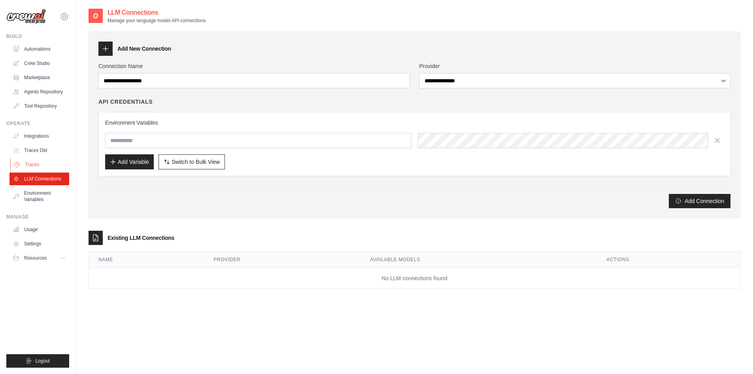
click at [42, 162] on link "Traces" at bounding box center [40, 164] width 60 height 13
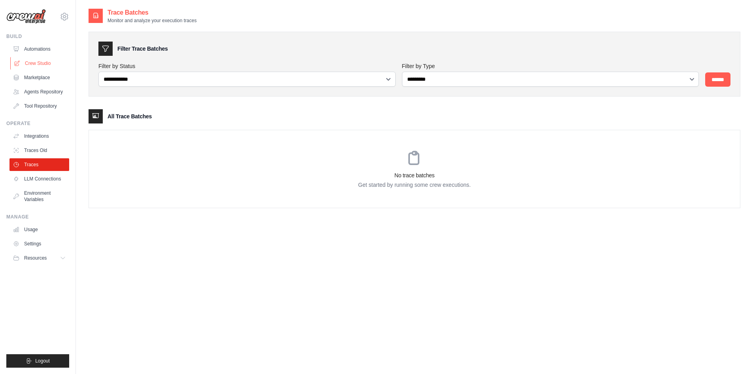
click at [41, 64] on link "Crew Studio" at bounding box center [40, 63] width 60 height 13
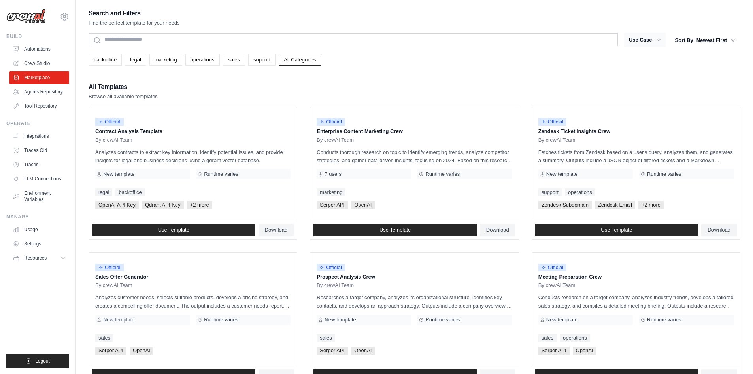
click at [627, 39] on button "Use Case" at bounding box center [645, 40] width 42 height 14
click at [657, 41] on icon "button" at bounding box center [659, 40] width 8 height 8
click at [406, 70] on div "Search and Filters Find the perfect template for your needs Search Use Case bac…" at bounding box center [415, 361] width 652 height 707
click at [111, 57] on link "backoffice" at bounding box center [105, 60] width 33 height 12
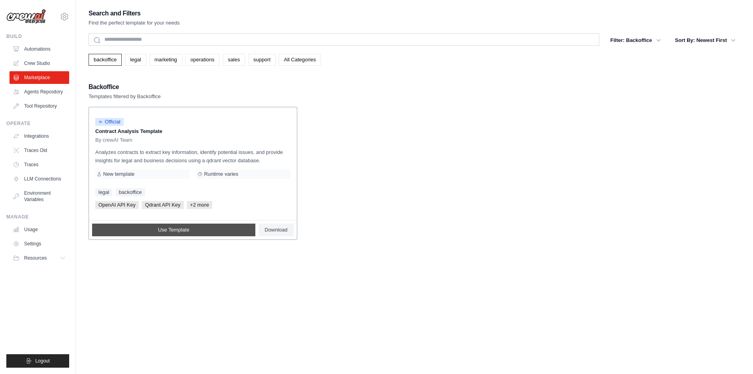
click at [184, 229] on span "Use Template" at bounding box center [173, 230] width 31 height 6
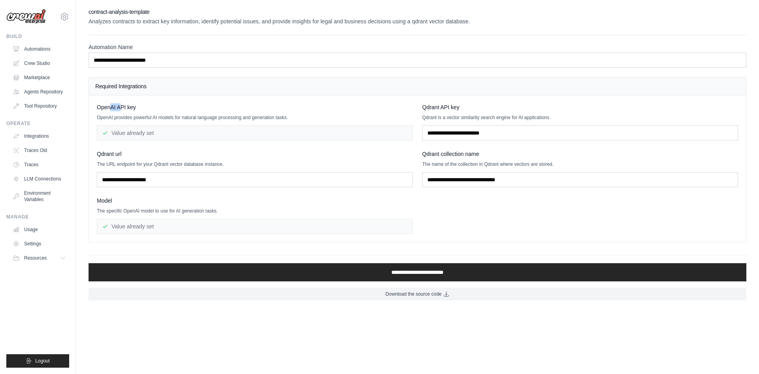
drag, startPoint x: 112, startPoint y: 109, endPoint x: 120, endPoint y: 108, distance: 7.9
click at [120, 108] on span "OpenAI API key" at bounding box center [116, 107] width 39 height 8
click at [129, 130] on div "Value already set" at bounding box center [255, 132] width 316 height 15
click at [447, 133] on input "text" at bounding box center [580, 132] width 316 height 15
drag, startPoint x: 423, startPoint y: 108, endPoint x: 438, endPoint y: 108, distance: 15.0
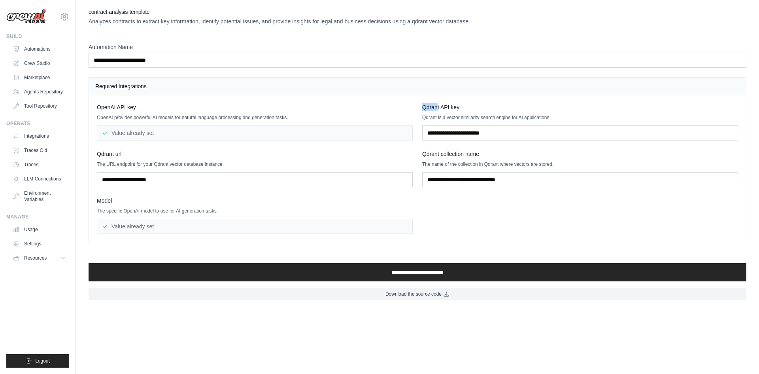
click at [438, 108] on span "Qdrant API key" at bounding box center [440, 107] width 37 height 8
click at [414, 106] on div "OpenAI API key OpenAI provides powerful AI models for natural language processi…" at bounding box center [417, 168] width 641 height 130
click at [417, 106] on div "OpenAI API key OpenAI provides powerful AI models for natural language processi…" at bounding box center [417, 168] width 641 height 130
click at [428, 107] on span "Qdrant API key" at bounding box center [440, 107] width 37 height 8
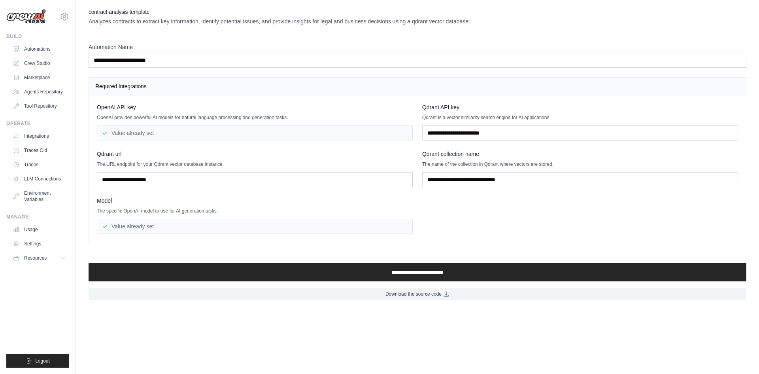
click at [363, 102] on div "OpenAI API key OpenAI provides powerful AI models for natural language processi…" at bounding box center [417, 168] width 657 height 146
drag, startPoint x: 102, startPoint y: 107, endPoint x: 123, endPoint y: 110, distance: 21.5
click at [123, 109] on span "OpenAI API key" at bounding box center [116, 107] width 39 height 8
drag, startPoint x: 103, startPoint y: 118, endPoint x: 138, endPoint y: 119, distance: 34.8
click at [115, 118] on p "OpenAI provides powerful AI models for natural language processing and generati…" at bounding box center [255, 117] width 316 height 6
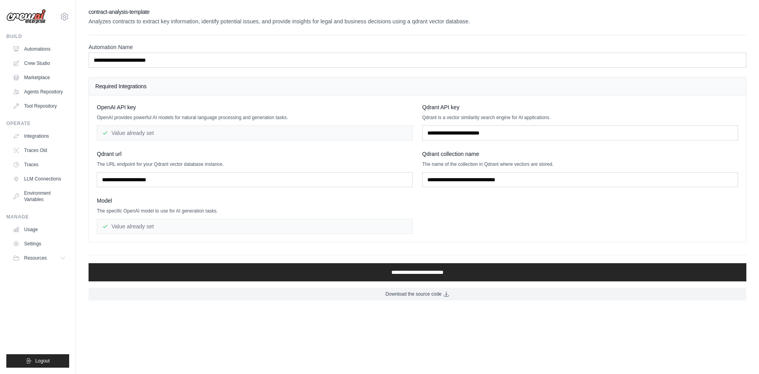
click at [151, 126] on div "OpenAI API key OpenAI provides powerful AI models for natural language processi…" at bounding box center [255, 121] width 316 height 37
drag, startPoint x: 130, startPoint y: 131, endPoint x: 151, endPoint y: 135, distance: 21.3
click at [151, 135] on div "Value already set" at bounding box center [255, 132] width 316 height 15
drag, startPoint x: 290, startPoint y: 147, endPoint x: 366, endPoint y: 145, distance: 75.9
click at [351, 146] on div "OpenAI API key OpenAI provides powerful AI models for natural language processi…" at bounding box center [417, 168] width 641 height 130
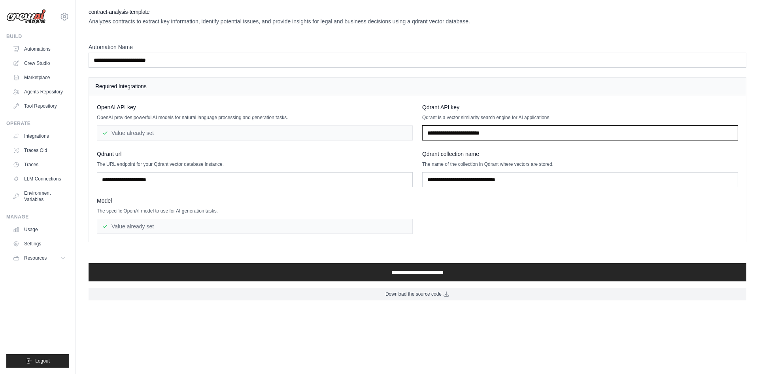
click at [476, 140] on input "text" at bounding box center [580, 132] width 316 height 15
click at [460, 134] on input "text" at bounding box center [580, 132] width 316 height 15
click at [429, 117] on p "Qdrant is a vector similarity search engine for AI applications." at bounding box center [580, 117] width 316 height 6
drag, startPoint x: 461, startPoint y: 118, endPoint x: 470, endPoint y: 118, distance: 8.7
click at [465, 118] on p "Qdrant is a vector similarity search engine for AI applications." at bounding box center [580, 117] width 316 height 6
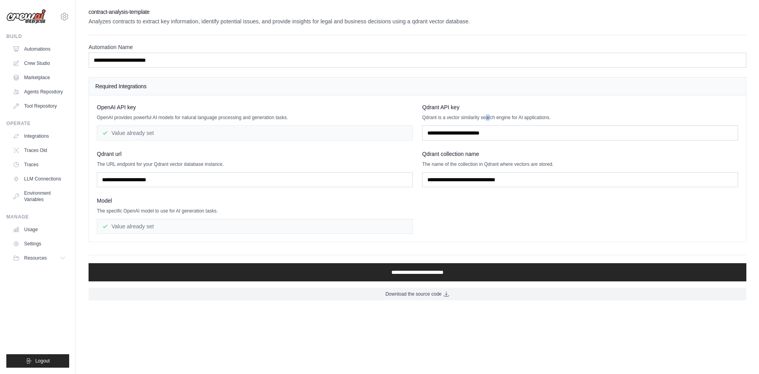
drag, startPoint x: 485, startPoint y: 117, endPoint x: 498, endPoint y: 117, distance: 13.1
click at [494, 117] on p "Qdrant is a vector similarity search engine for AI applications." at bounding box center [580, 117] width 316 height 6
drag, startPoint x: 511, startPoint y: 118, endPoint x: 523, endPoint y: 119, distance: 11.5
click at [513, 118] on p "Qdrant is a vector similarity search engine for AI applications." at bounding box center [580, 117] width 316 height 6
click at [534, 118] on p "Qdrant is a vector similarity search engine for AI applications." at bounding box center [580, 117] width 316 height 6
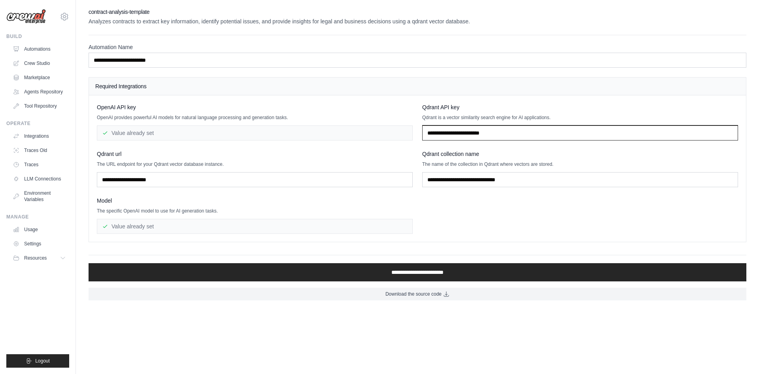
drag, startPoint x: 465, startPoint y: 132, endPoint x: 446, endPoint y: 146, distance: 22.9
click at [467, 132] on input "text" at bounding box center [580, 132] width 316 height 15
drag, startPoint x: 425, startPoint y: 155, endPoint x: 432, endPoint y: 163, distance: 10.7
click at [429, 155] on span "Qdrant collection name" at bounding box center [450, 154] width 57 height 8
click at [431, 166] on p "The name of the collection in Qdrant where vectors are stored." at bounding box center [580, 164] width 316 height 6
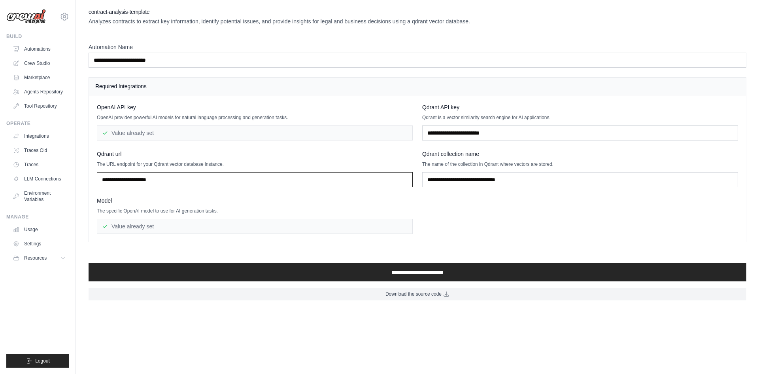
click at [170, 183] on input "text" at bounding box center [255, 179] width 316 height 15
click at [171, 183] on input "text" at bounding box center [255, 179] width 316 height 15
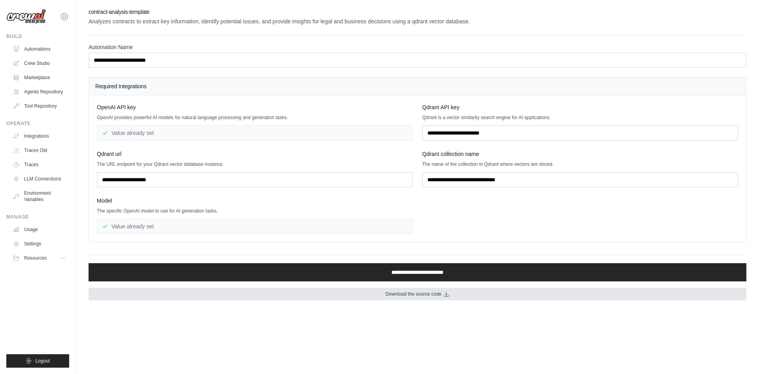
click at [429, 294] on span "Download the source code" at bounding box center [413, 294] width 56 height 6
